Goal: Task Accomplishment & Management: Use online tool/utility

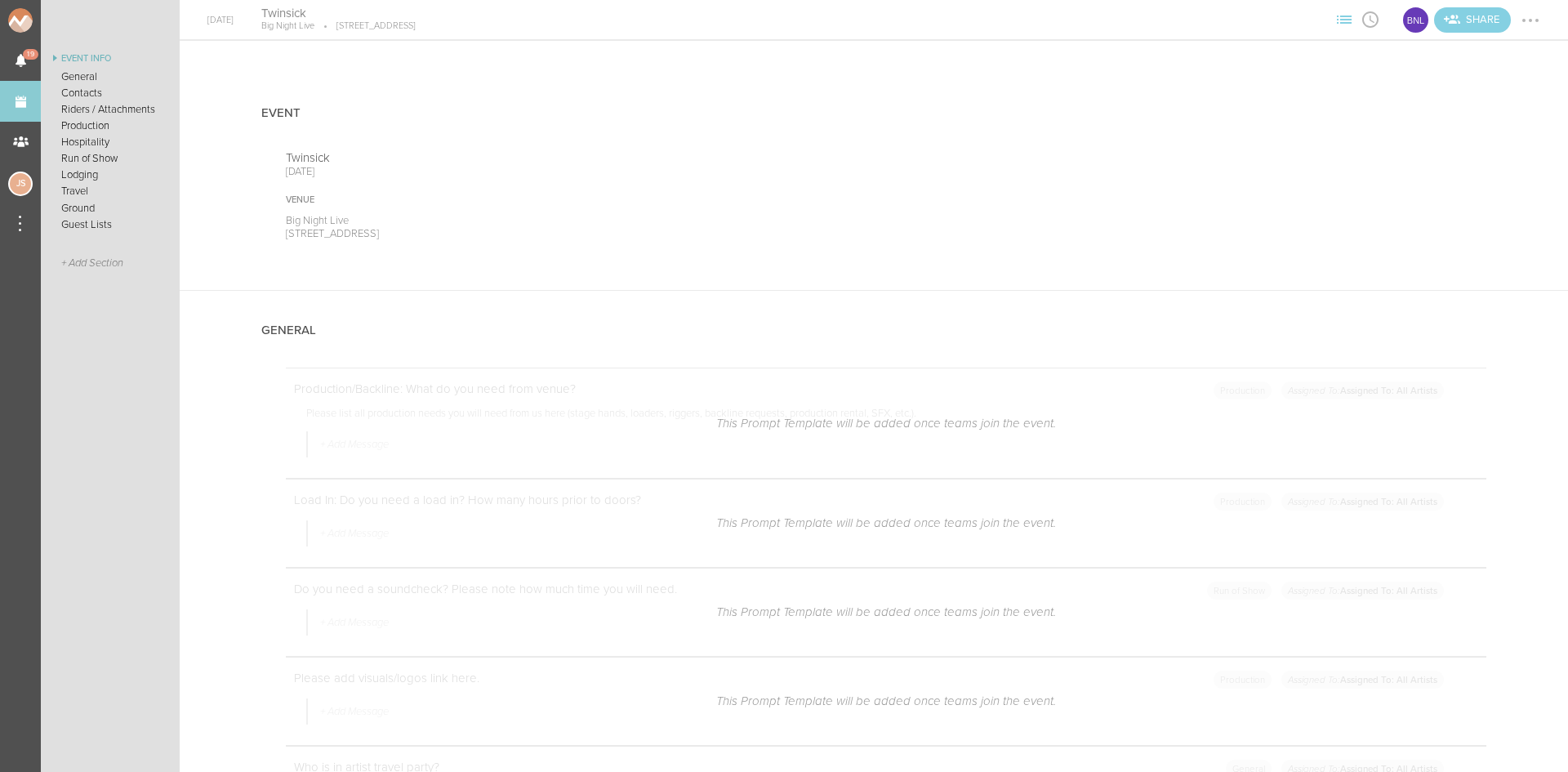
scroll to position [2205, 0]
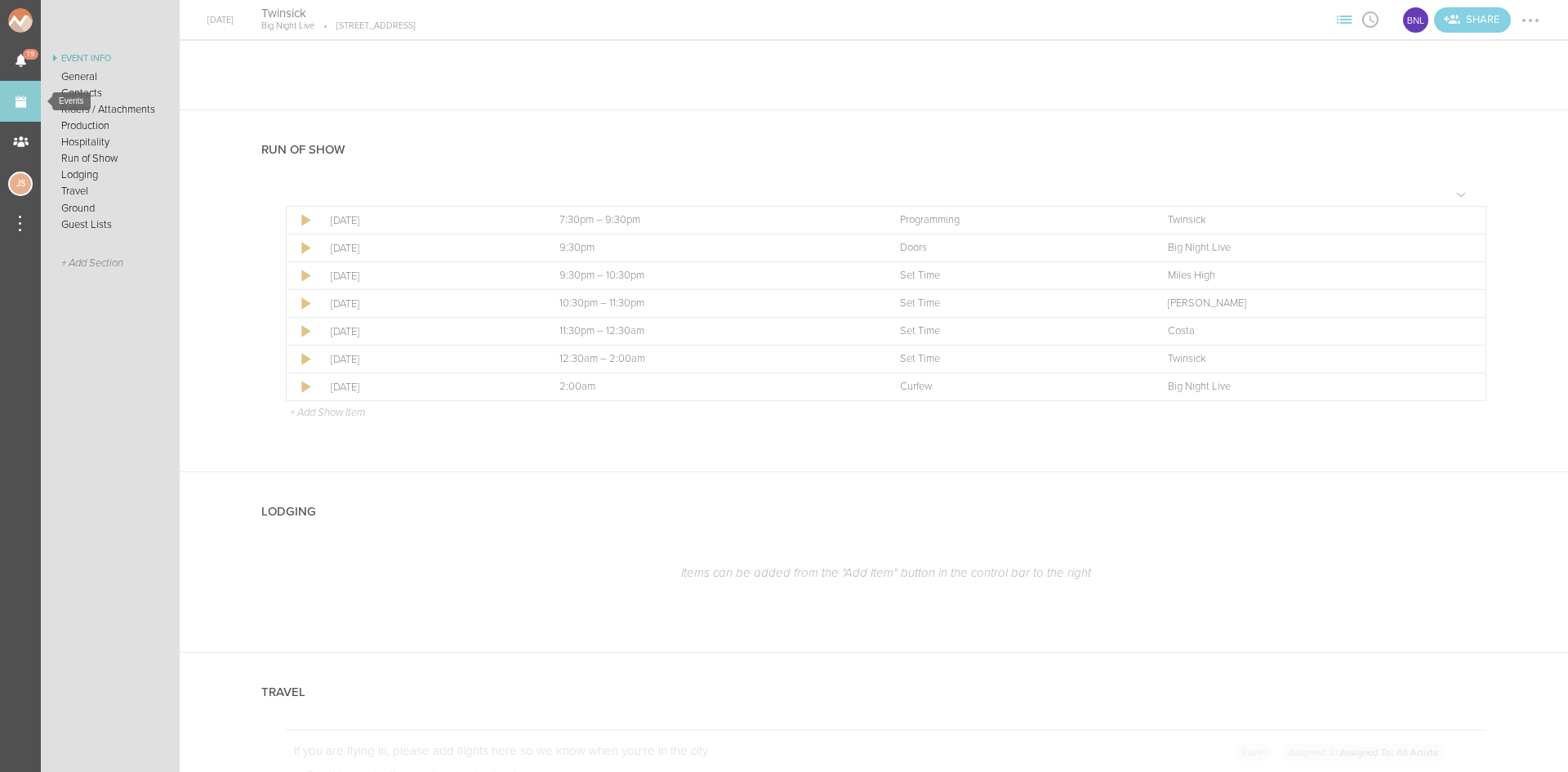
click at [22, 106] on link "Events" at bounding box center [20, 102] width 41 height 41
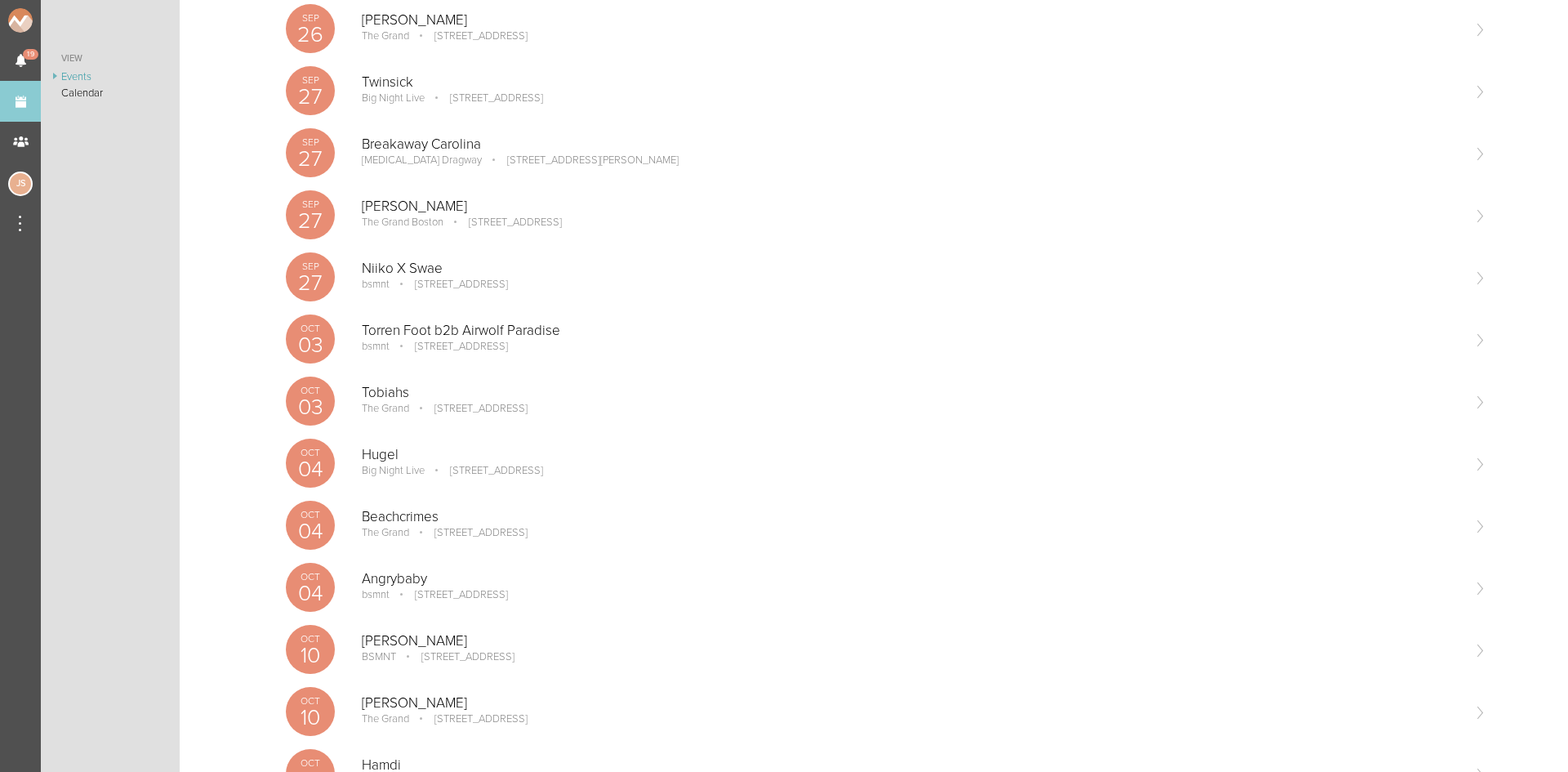
scroll to position [980, 0]
click at [394, 201] on p "[PERSON_NAME]" at bounding box center [911, 206] width 1099 height 16
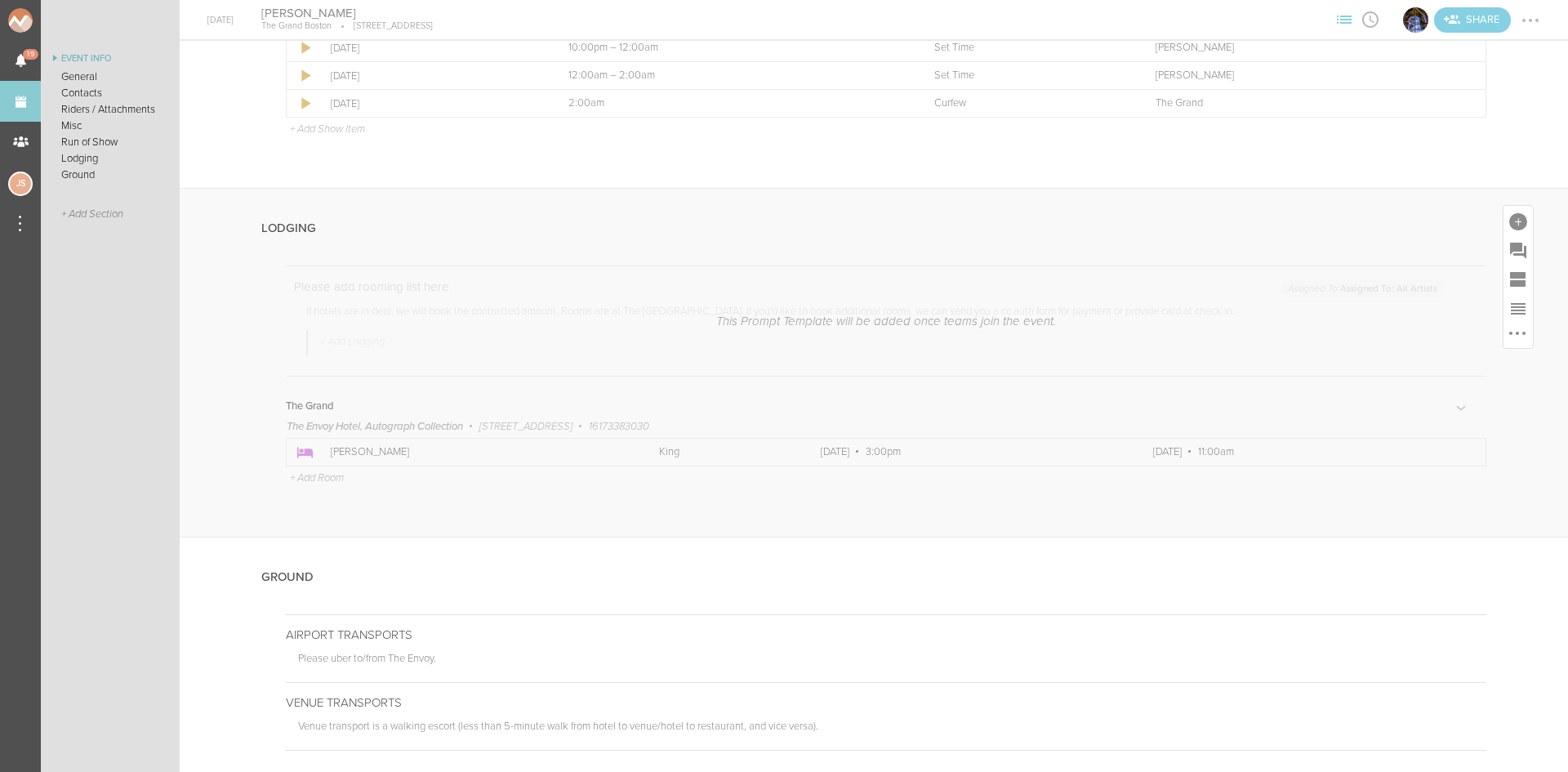
scroll to position [2349, 0]
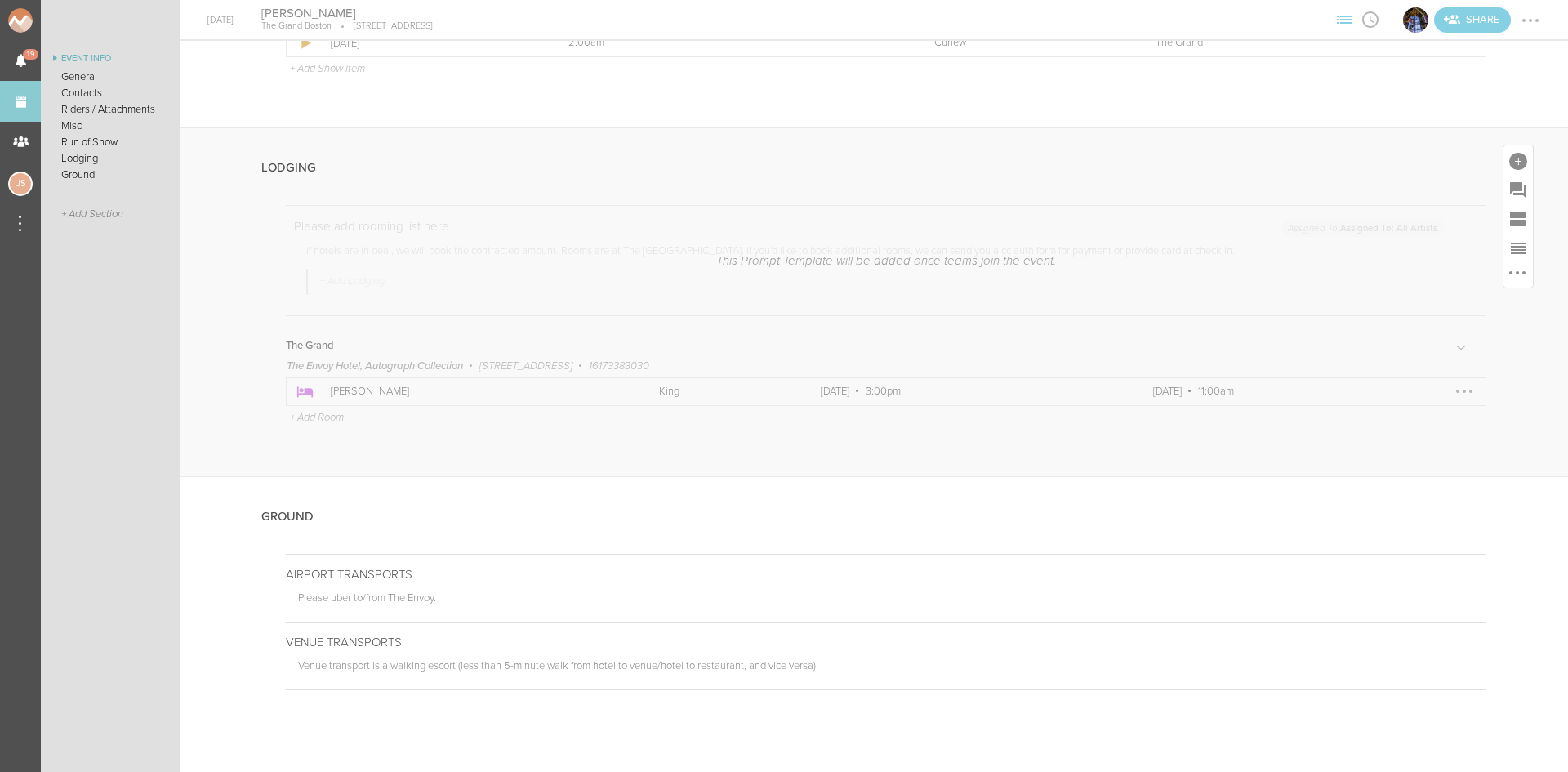
click at [1455, 388] on div at bounding box center [1465, 391] width 26 height 26
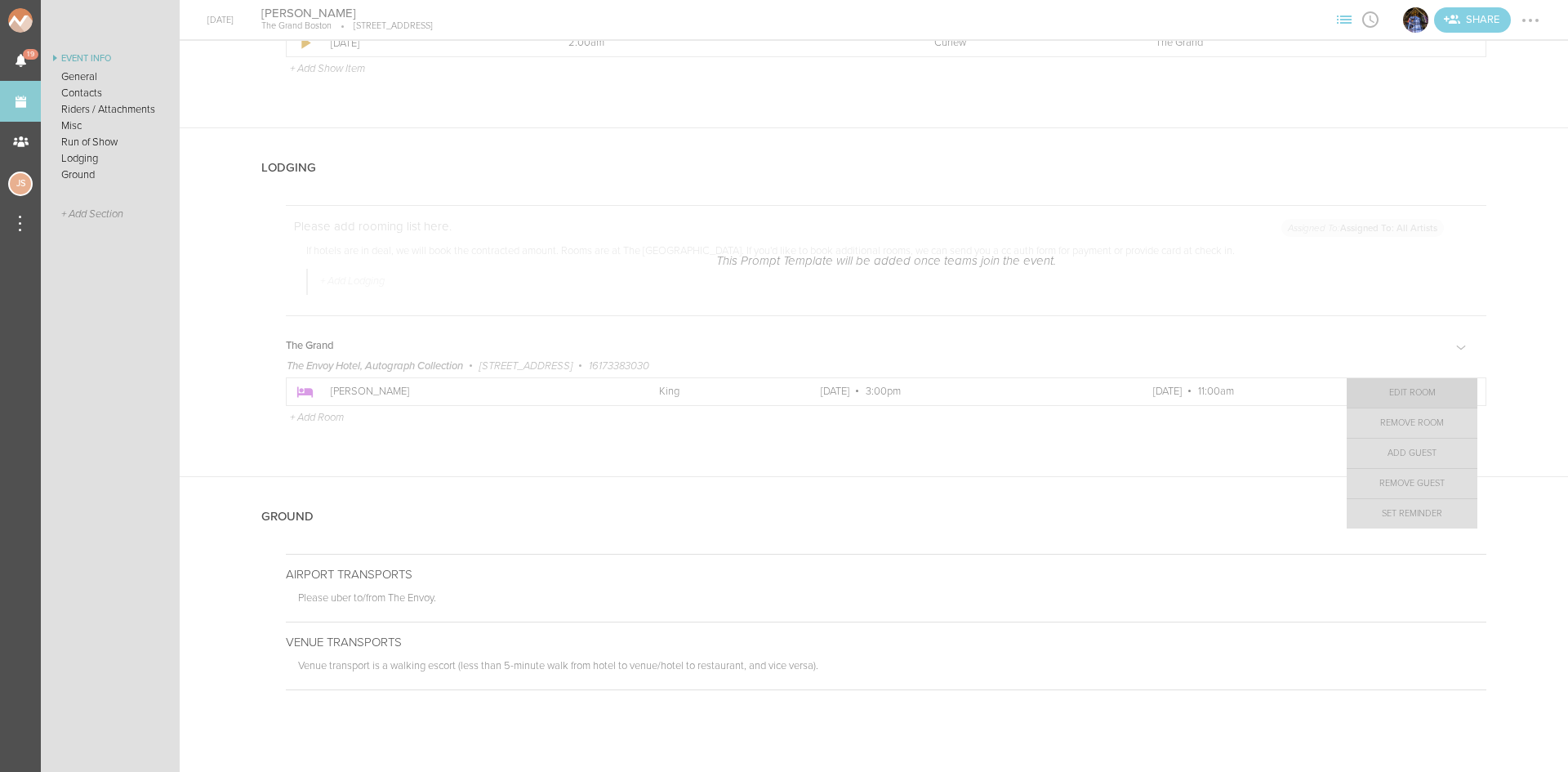
click at [1414, 394] on link "Edit Room" at bounding box center [1412, 392] width 131 height 29
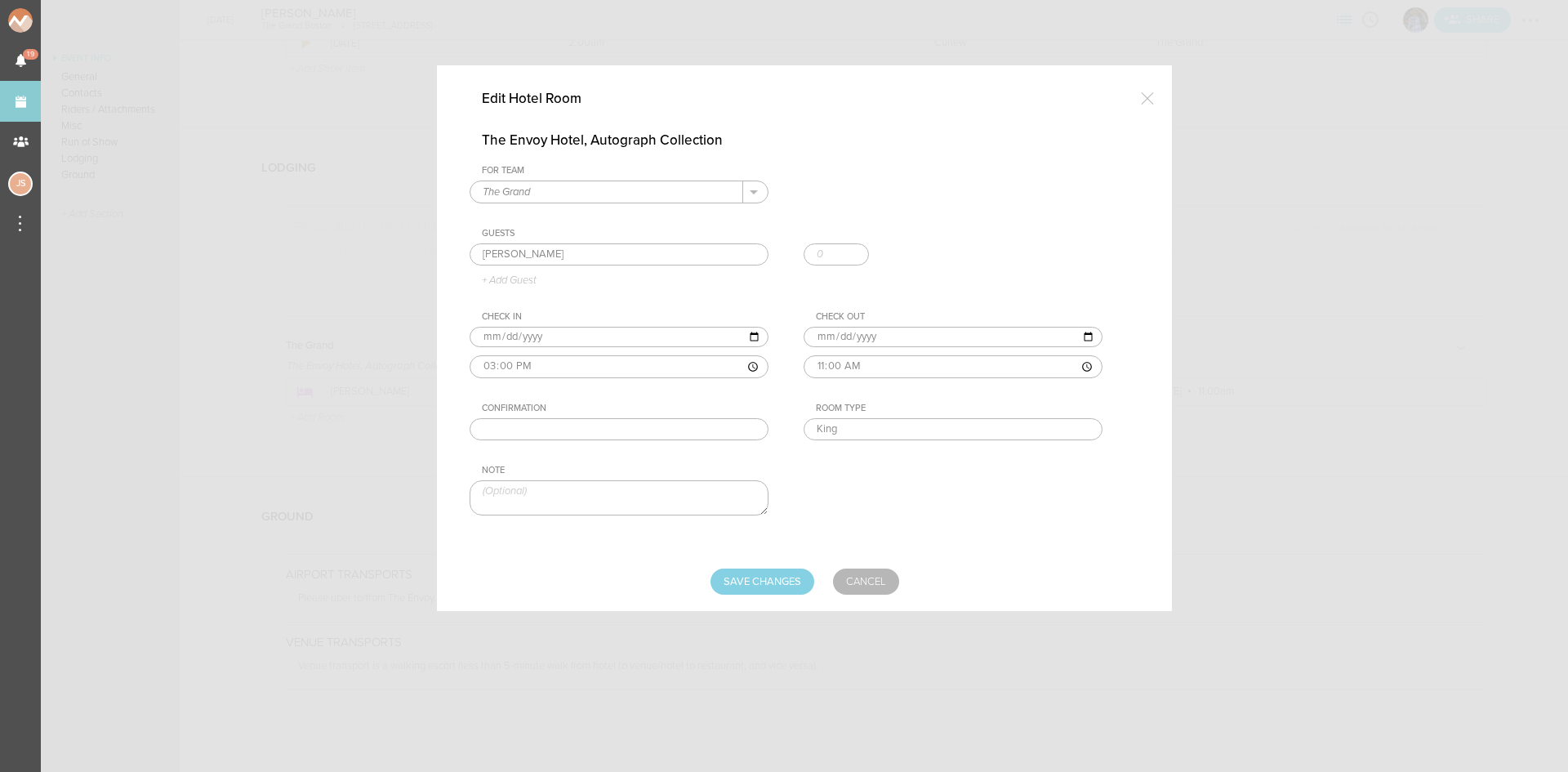
click at [547, 424] on input "text" at bounding box center [619, 429] width 299 height 23
paste input "71077026"
type input "71077026"
drag, startPoint x: 758, startPoint y: 582, endPoint x: 688, endPoint y: 557, distance: 74.3
click at [758, 583] on input "Save Changes" at bounding box center [763, 581] width 104 height 26
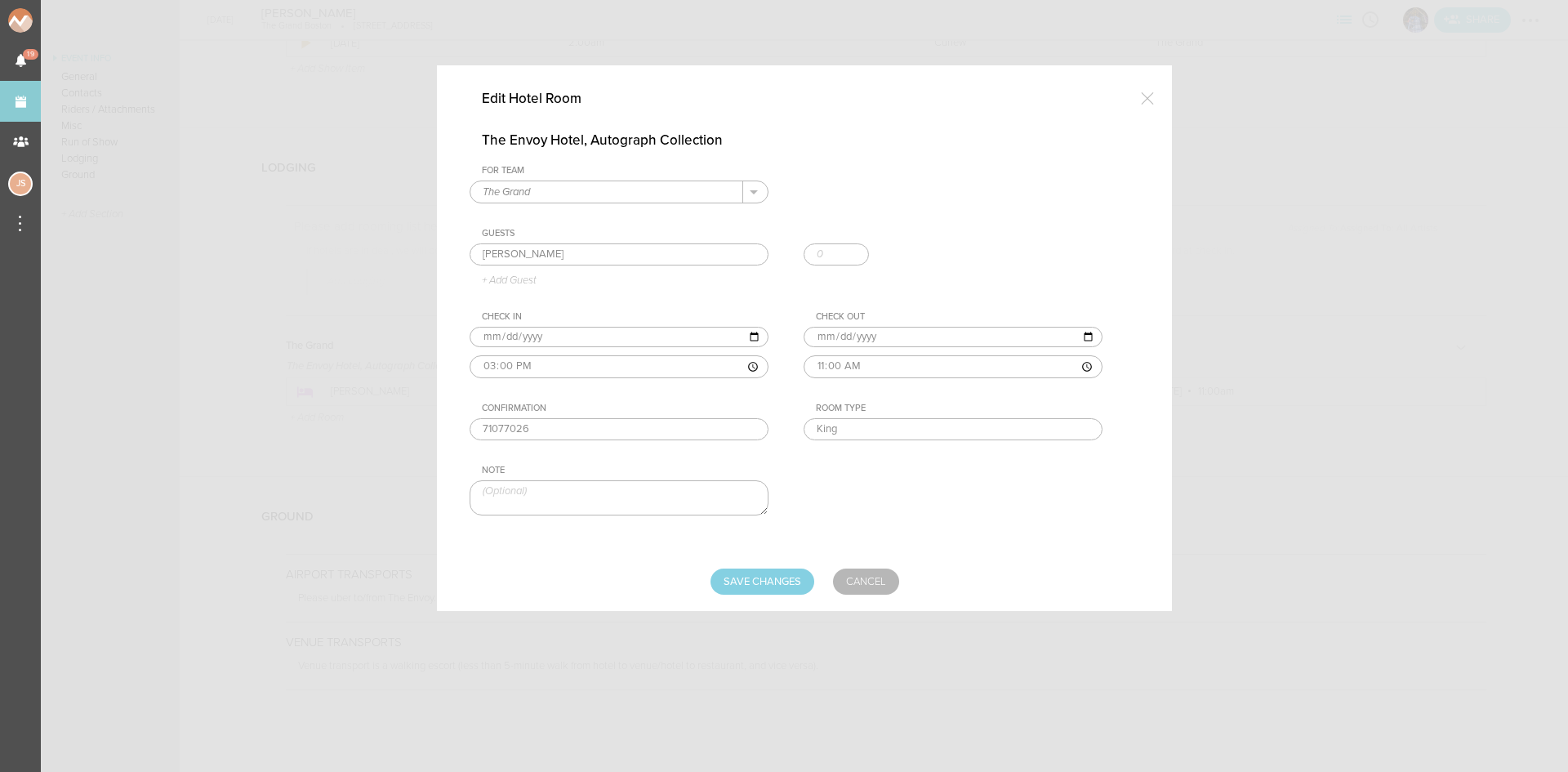
type input "Saving..."
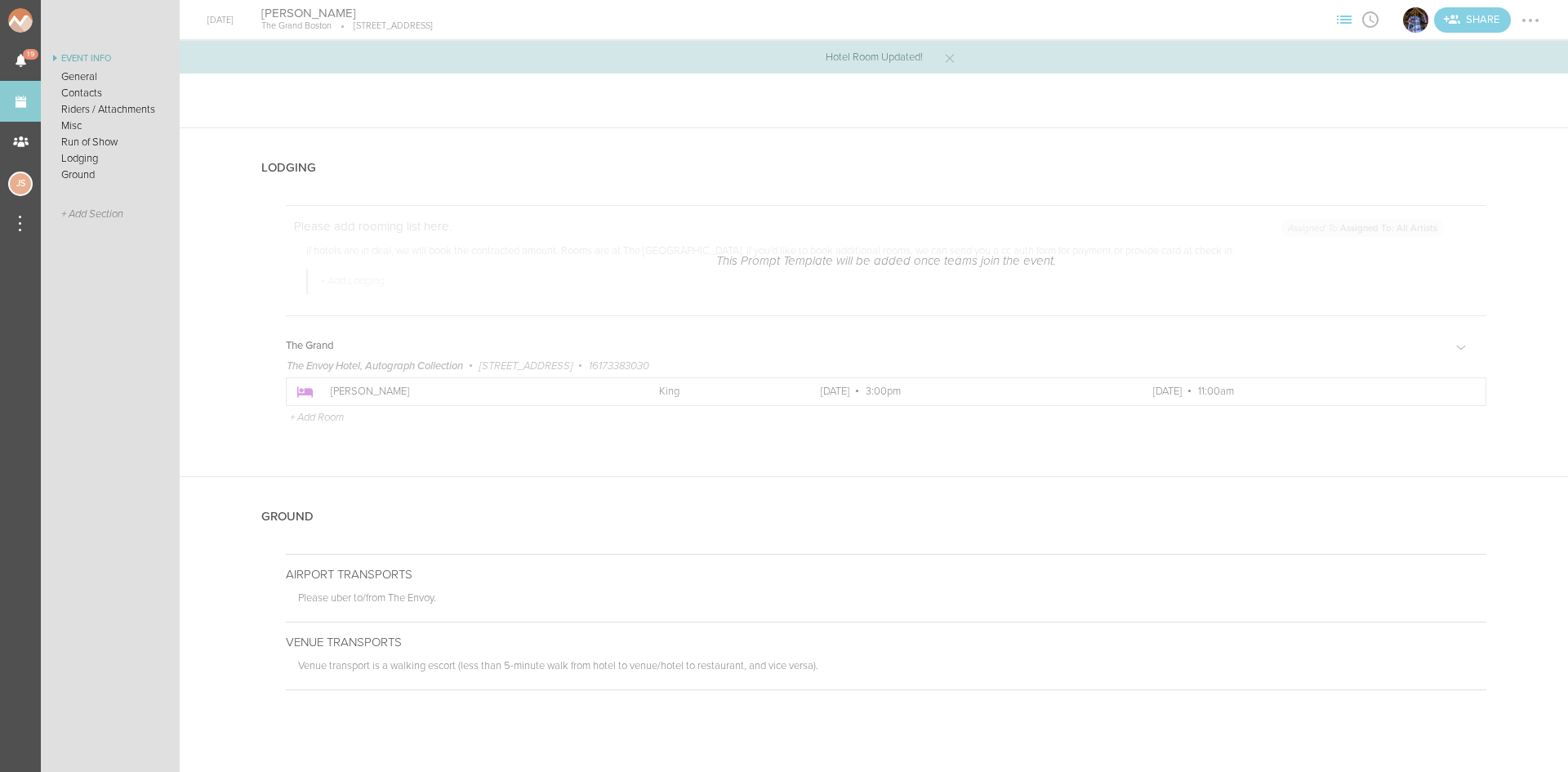
click at [1534, 22] on div at bounding box center [1530, 20] width 26 height 26
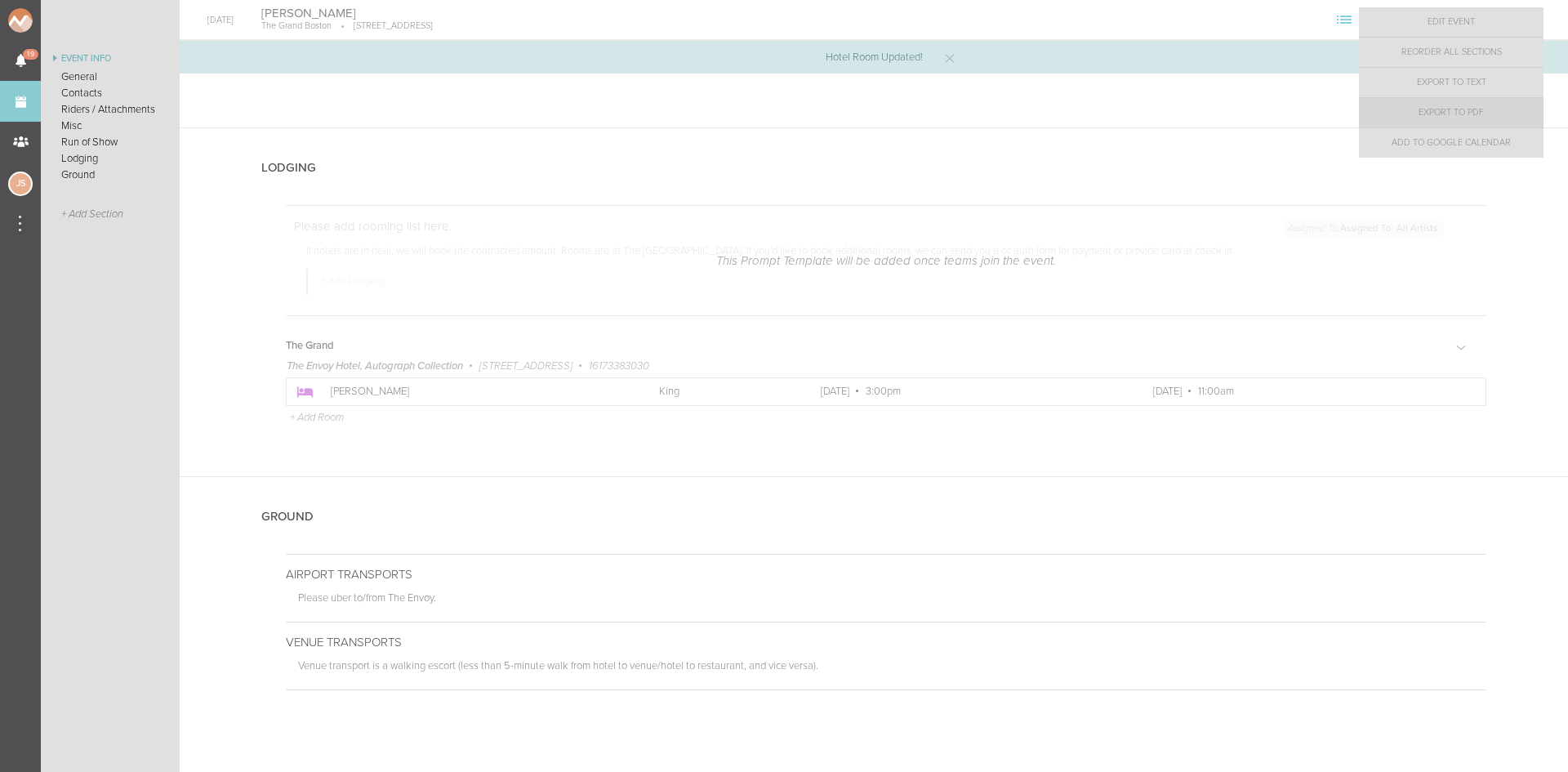
click at [1519, 124] on link "Export to PDF" at bounding box center [1451, 113] width 184 height 29
